Goal: Use online tool/utility

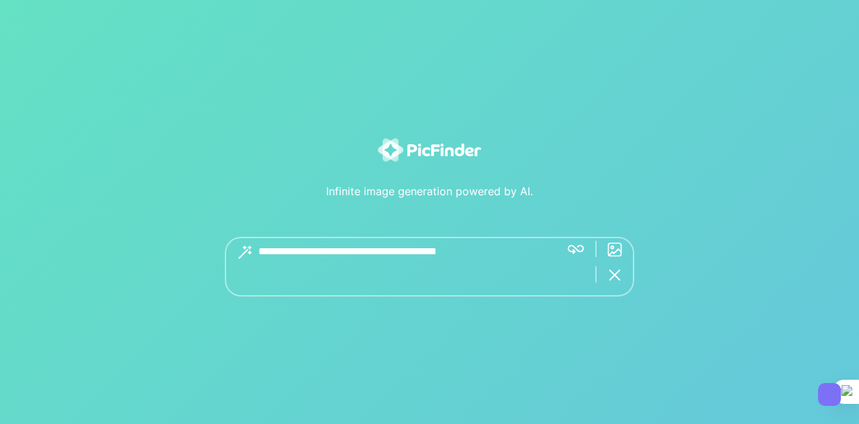
click at [574, 246] on div "Get great images with 5+ word descriptions.." at bounding box center [429, 267] width 409 height 60
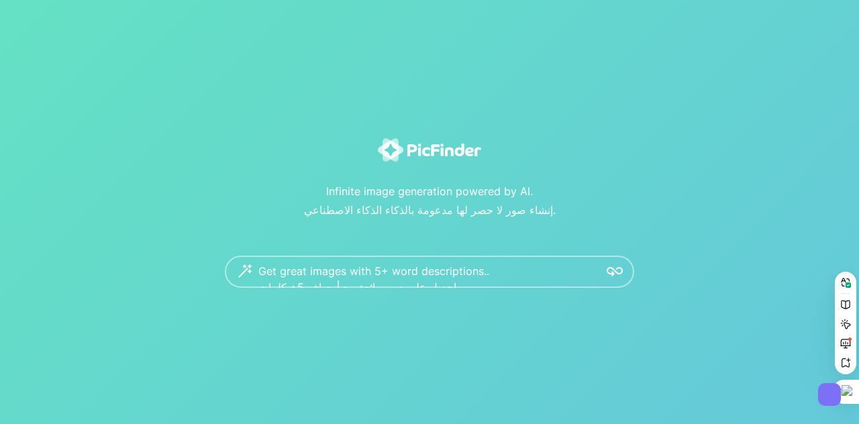
click at [616, 246] on div "Infinite image generation powered by AI. إنشاء صور لا حصر لها مدعومة بالذكاء ال…" at bounding box center [429, 213] width 833 height 150
click at [613, 265] on img at bounding box center [615, 272] width 16 height 16
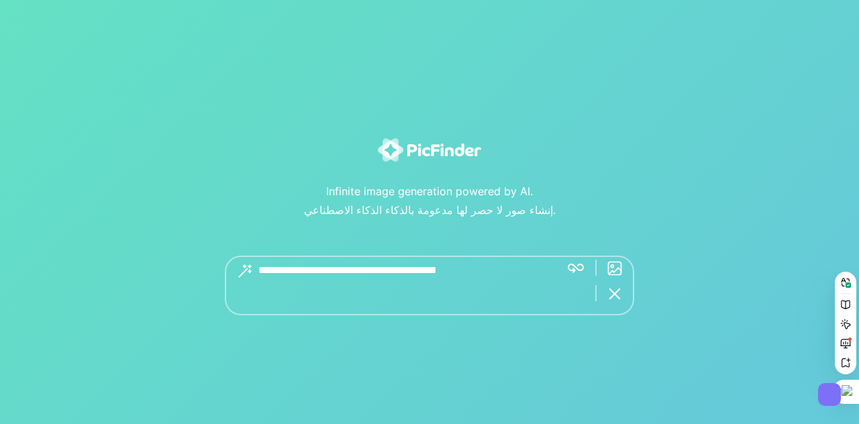
click at [431, 282] on textarea at bounding box center [403, 286] width 291 height 60
